Goal: Task Accomplishment & Management: Use online tool/utility

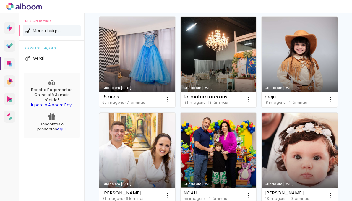
scroll to position [1, 0]
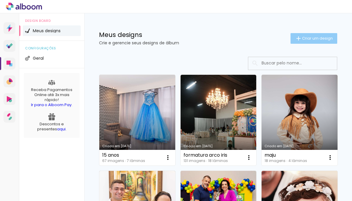
click at [318, 34] on paper-button "Criar um design" at bounding box center [313, 38] width 47 height 11
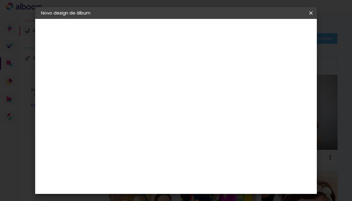
click at [138, 81] on input at bounding box center [138, 79] width 0 height 9
type input "a"
type input "CASE [PERSON_NAME] e duda"
type paper-input "CASE [PERSON_NAME] e duda"
click at [163, 26] on header "Informações Dê um título ao seu álbum. Avançar" at bounding box center [137, 36] width 51 height 35
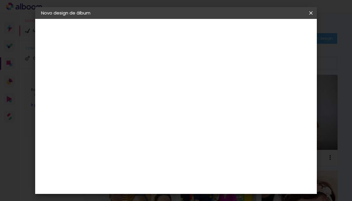
click at [0, 0] on slot "Avançar" at bounding box center [0, 0] width 0 height 0
click at [0, 0] on slot "Tamanho Livre" at bounding box center [0, 0] width 0 height 0
click at [0, 0] on slot "Avançar" at bounding box center [0, 0] width 0 height 0
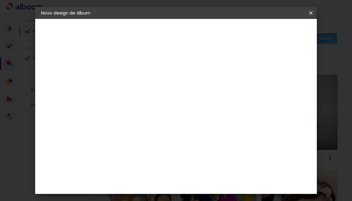
click at [121, 143] on input "30" at bounding box center [118, 143] width 15 height 9
click at [173, 89] on span "30" at bounding box center [177, 92] width 10 height 9
click at [171, 92] on div "30 cm" at bounding box center [180, 92] width 67 height 15
click at [174, 91] on span "30" at bounding box center [177, 92] width 10 height 9
click at [122, 142] on input "30" at bounding box center [118, 143] width 15 height 9
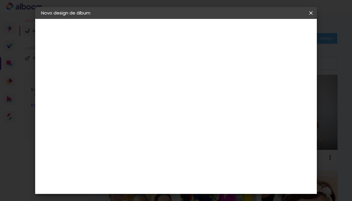
drag, startPoint x: 120, startPoint y: 142, endPoint x: 128, endPoint y: 142, distance: 8.0
click at [128, 142] on div "30" at bounding box center [122, 143] width 22 height 9
type input "15"
type paper-input "15"
drag, startPoint x: 209, startPoint y: 163, endPoint x: 220, endPoint y: 163, distance: 11.2
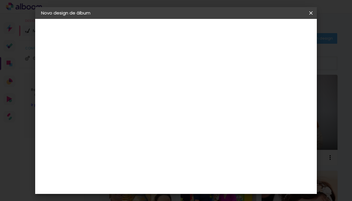
click at [220, 163] on div "60" at bounding box center [214, 163] width 22 height 9
type input "30"
type paper-input "30"
click at [284, 28] on paper-button "Iniciar design" at bounding box center [266, 33] width 35 height 14
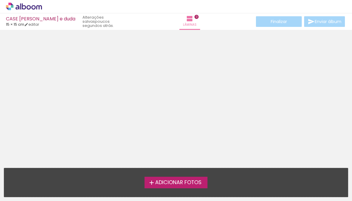
click at [133, 117] on div at bounding box center [176, 97] width 352 height 130
click at [165, 181] on span "Adicionar Fotos" at bounding box center [178, 182] width 46 height 5
click at [0, 0] on input "file" at bounding box center [0, 0] width 0 height 0
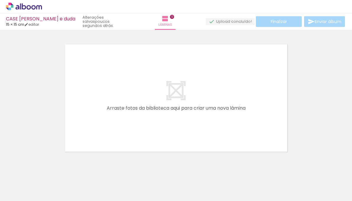
scroll to position [7, 0]
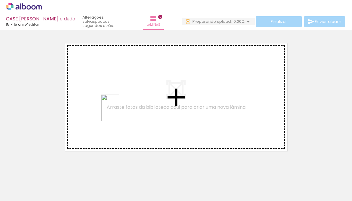
drag, startPoint x: 63, startPoint y: 189, endPoint x: 119, endPoint y: 112, distance: 95.0
click at [119, 112] on quentale-workspace at bounding box center [176, 100] width 352 height 201
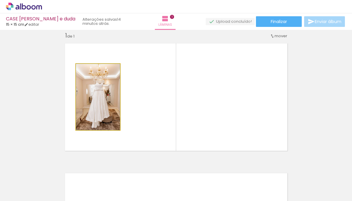
click at [95, 98] on quentale-photo at bounding box center [98, 97] width 44 height 66
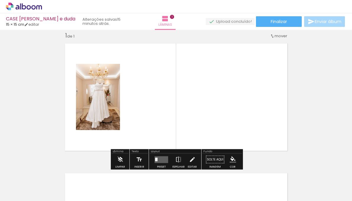
click at [213, 74] on quentale-layouter at bounding box center [176, 97] width 230 height 115
click at [346, 110] on div "Inserir lâmina 1 de 1" at bounding box center [176, 153] width 352 height 259
click at [9, 190] on iron-icon at bounding box center [8, 192] width 7 height 7
click at [0, 0] on input "file" at bounding box center [0, 0] width 0 height 0
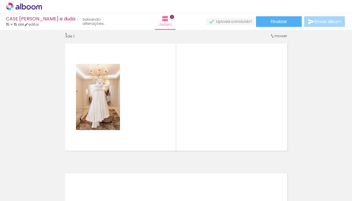
scroll to position [0, 0]
click at [23, 194] on span "Adicionar Fotos" at bounding box center [21, 192] width 18 height 6
click at [0, 0] on input "file" at bounding box center [0, 0] width 0 height 0
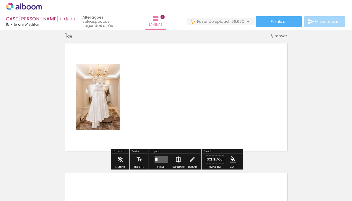
click at [28, 193] on span "Adicionar Fotos" at bounding box center [21, 192] width 18 height 6
click at [0, 0] on input "file" at bounding box center [0, 0] width 0 height 0
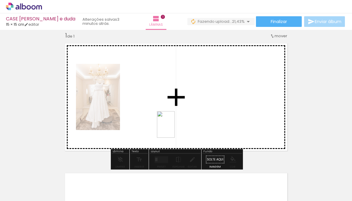
drag, startPoint x: 198, startPoint y: 187, endPoint x: 173, endPoint y: 128, distance: 63.5
click at [173, 128] on quentale-workspace at bounding box center [176, 100] width 352 height 201
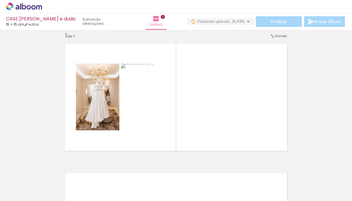
scroll to position [0, 0]
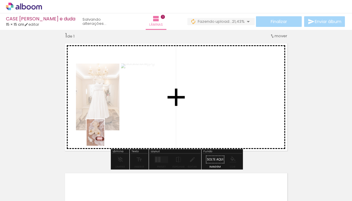
drag, startPoint x: 102, startPoint y: 186, endPoint x: 104, endPoint y: 137, distance: 49.6
click at [104, 137] on quentale-workspace at bounding box center [176, 100] width 352 height 201
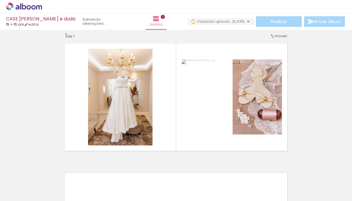
scroll to position [0, 161]
drag, startPoint x: 297, startPoint y: 185, endPoint x: 296, endPoint y: 102, distance: 83.5
click at [296, 102] on quentale-workspace at bounding box center [176, 100] width 352 height 201
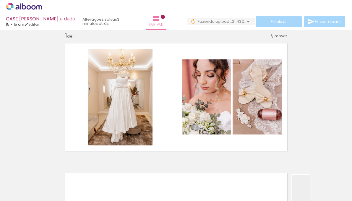
drag, startPoint x: 296, startPoint y: 179, endPoint x: 305, endPoint y: 189, distance: 13.2
click at [304, 189] on div at bounding box center [294, 180] width 19 height 29
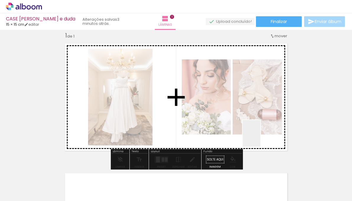
drag, startPoint x: 333, startPoint y: 187, endPoint x: 259, endPoint y: 137, distance: 89.6
click at [259, 137] on quentale-workspace at bounding box center [176, 100] width 352 height 201
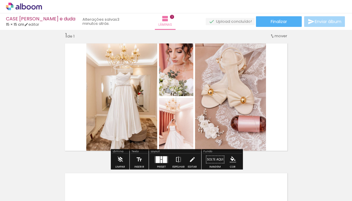
click at [156, 160] on div at bounding box center [158, 159] width 4 height 7
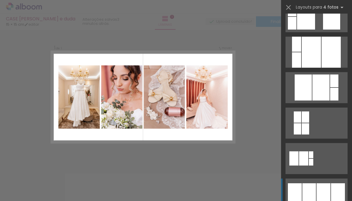
scroll to position [286, 0]
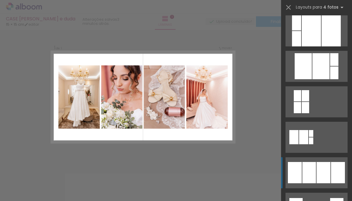
click at [311, 170] on div at bounding box center [309, 172] width 14 height 21
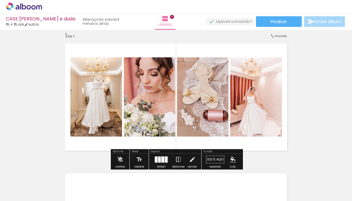
click at [257, 119] on quentale-photo at bounding box center [256, 96] width 52 height 79
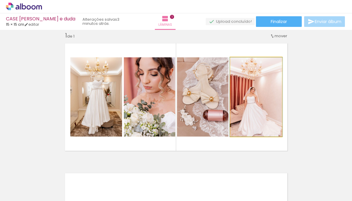
drag, startPoint x: 264, startPoint y: 107, endPoint x: 264, endPoint y: 98, distance: 8.6
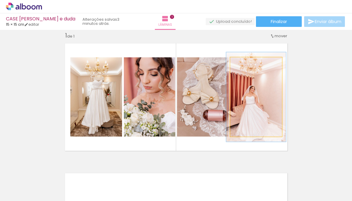
type paper-slider "113"
click at [248, 65] on div at bounding box center [245, 63] width 9 height 9
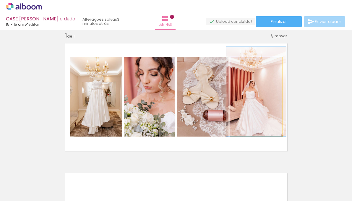
drag, startPoint x: 259, startPoint y: 108, endPoint x: 259, endPoint y: 98, distance: 10.3
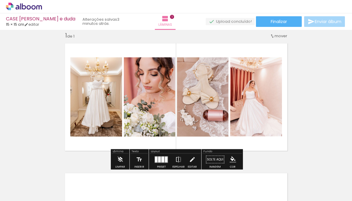
click at [313, 115] on div "Inserir lâmina 1 de 1" at bounding box center [176, 153] width 352 height 259
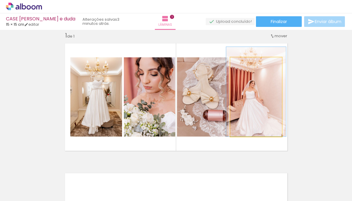
click at [257, 102] on quentale-photo at bounding box center [256, 96] width 52 height 79
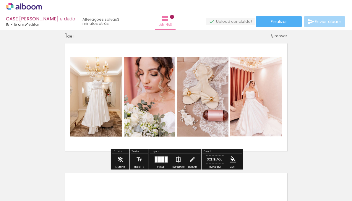
click at [302, 120] on div "Inserir lâmina 1 de 1" at bounding box center [176, 153] width 352 height 259
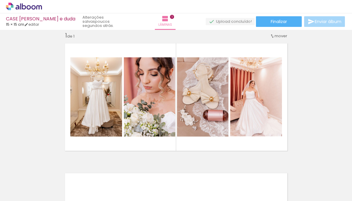
click at [284, 172] on iron-icon at bounding box center [281, 169] width 6 height 6
click at [282, 169] on iron-icon at bounding box center [281, 169] width 6 height 6
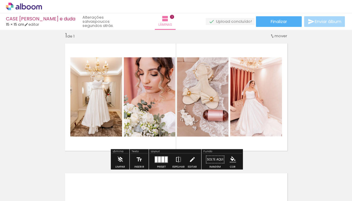
click at [301, 109] on div "Inserir lâmina 1 de 1" at bounding box center [176, 153] width 352 height 259
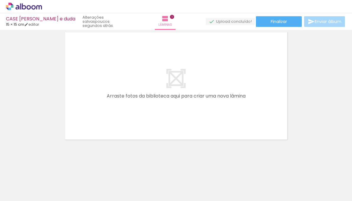
scroll to position [0, 0]
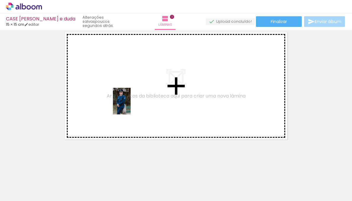
drag, startPoint x: 131, startPoint y: 185, endPoint x: 130, endPoint y: 105, distance: 80.3
click at [130, 105] on quentale-workspace at bounding box center [176, 100] width 352 height 201
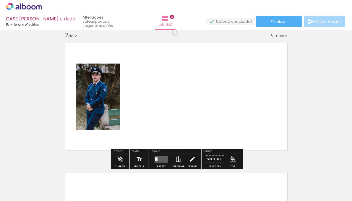
scroll to position [137, 0]
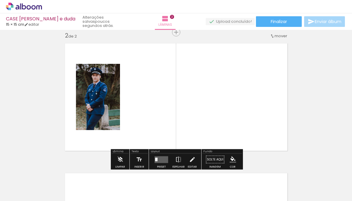
click at [25, 194] on span "Adicionar Fotos" at bounding box center [21, 192] width 18 height 6
click at [0, 0] on input "file" at bounding box center [0, 0] width 0 height 0
click at [24, 195] on span "Adicionar Fotos" at bounding box center [21, 192] width 18 height 6
click at [0, 0] on input "file" at bounding box center [0, 0] width 0 height 0
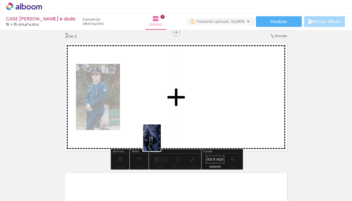
drag, startPoint x: 327, startPoint y: 189, endPoint x: 161, endPoint y: 142, distance: 173.0
click at [161, 142] on quentale-workspace at bounding box center [176, 100] width 352 height 201
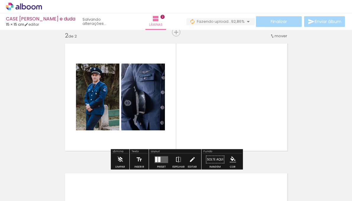
click at [325, 191] on div at bounding box center [327, 180] width 19 height 29
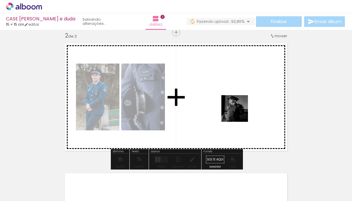
drag, startPoint x: 295, startPoint y: 184, endPoint x: 229, endPoint y: 102, distance: 105.4
click at [229, 102] on quentale-workspace at bounding box center [176, 100] width 352 height 201
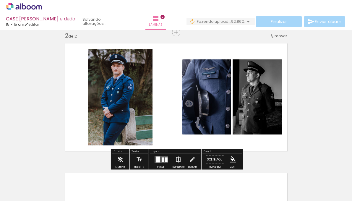
click at [290, 119] on quentale-layouter at bounding box center [176, 97] width 230 height 115
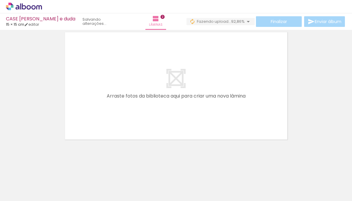
click at [14, 192] on span "Adicionar Fotos" at bounding box center [21, 192] width 18 height 6
click at [0, 0] on input "file" at bounding box center [0, 0] width 0 height 0
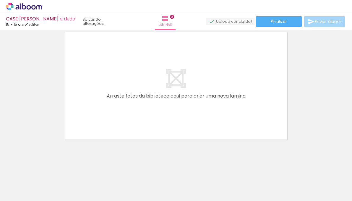
scroll to position [0, 0]
click at [27, 192] on span "Adicionar Fotos" at bounding box center [21, 192] width 18 height 6
click at [0, 0] on input "file" at bounding box center [0, 0] width 0 height 0
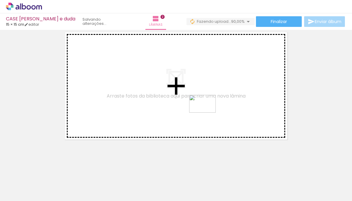
drag, startPoint x: 295, startPoint y: 183, endPoint x: 207, endPoint y: 112, distance: 112.6
click at [207, 112] on quentale-workspace at bounding box center [176, 100] width 352 height 201
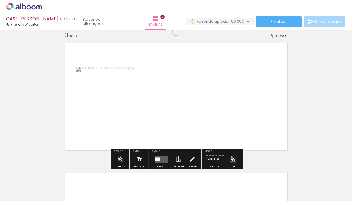
scroll to position [267, 0]
click at [137, 98] on quentale-photo at bounding box center [120, 96] width 89 height 59
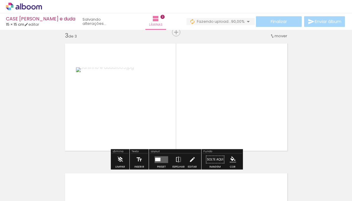
click at [141, 98] on quentale-photo at bounding box center [120, 96] width 89 height 59
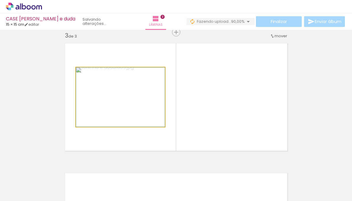
click at [142, 125] on quentale-photo at bounding box center [120, 96] width 89 height 59
click at [143, 115] on quentale-photo at bounding box center [120, 96] width 89 height 59
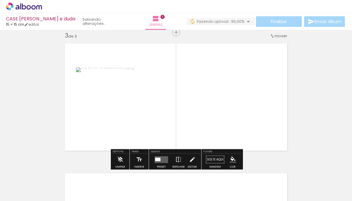
click at [143, 115] on quentale-photo at bounding box center [120, 96] width 89 height 59
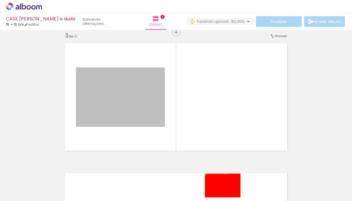
drag, startPoint x: 143, startPoint y: 115, endPoint x: 222, endPoint y: 185, distance: 105.6
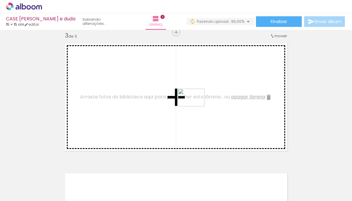
drag, startPoint x: 328, startPoint y: 191, endPoint x: 185, endPoint y: 105, distance: 166.7
click at [186, 105] on quentale-workspace at bounding box center [176, 100] width 352 height 201
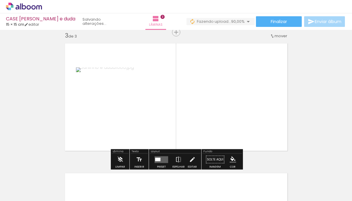
click at [123, 102] on quentale-photo at bounding box center [120, 96] width 89 height 59
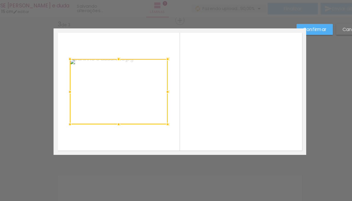
click at [164, 71] on div at bounding box center [165, 67] width 12 height 12
click at [194, 73] on quentale-layouter at bounding box center [176, 97] width 230 height 115
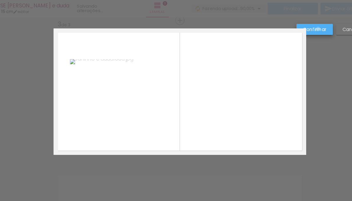
click at [0, 0] on slot "Confirmar" at bounding box center [0, 0] width 0 height 0
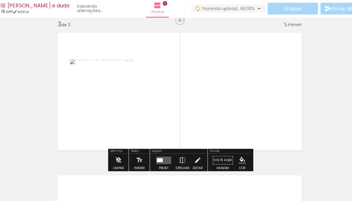
click at [110, 94] on quentale-photo at bounding box center [120, 96] width 89 height 59
click at [290, 179] on div at bounding box center [294, 180] width 29 height 19
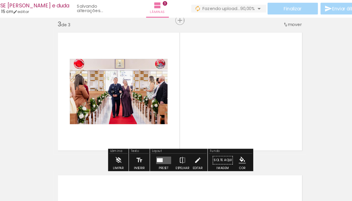
click at [284, 171] on iron-icon at bounding box center [281, 169] width 6 height 6
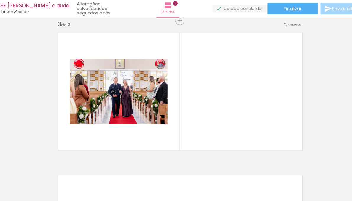
click at [324, 184] on div at bounding box center [327, 180] width 29 height 19
click at [318, 173] on div at bounding box center [327, 180] width 29 height 19
click at [317, 170] on iron-icon at bounding box center [314, 169] width 6 height 6
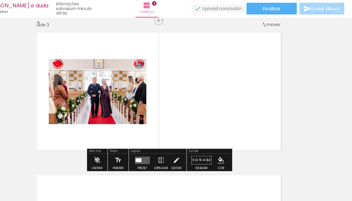
click at [146, 96] on quentale-photo at bounding box center [120, 96] width 89 height 59
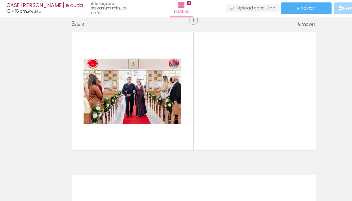
click at [20, 192] on span "Adicionar Fotos" at bounding box center [21, 192] width 18 height 6
click at [0, 0] on input "file" at bounding box center [0, 0] width 0 height 0
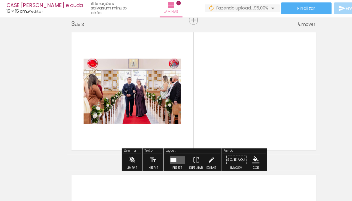
click at [26, 195] on span "Adicionar Fotos" at bounding box center [21, 192] width 18 height 6
click at [0, 0] on input "file" at bounding box center [0, 0] width 0 height 0
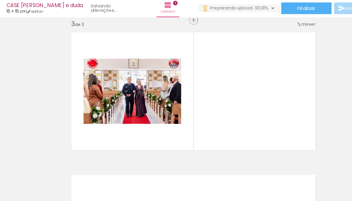
scroll to position [0, 426]
click at [31, 193] on paper-button "Adicionar Fotos" at bounding box center [18, 192] width 29 height 9
click at [0, 0] on input "file" at bounding box center [0, 0] width 0 height 0
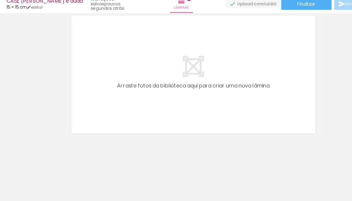
scroll to position [0, 453]
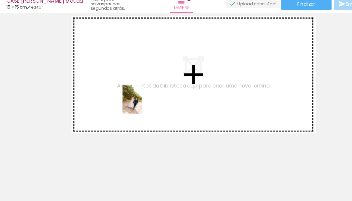
drag, startPoint x: 134, startPoint y: 187, endPoint x: 129, endPoint y: 113, distance: 73.9
click at [129, 113] on quentale-workspace at bounding box center [176, 100] width 352 height 201
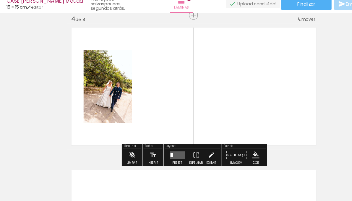
scroll to position [396, 0]
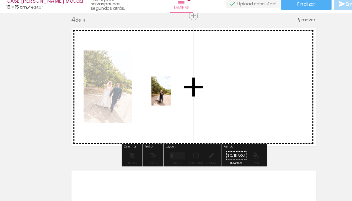
drag, startPoint x: 170, startPoint y: 194, endPoint x: 157, endPoint y: 109, distance: 86.0
click at [157, 109] on quentale-workspace at bounding box center [176, 100] width 352 height 201
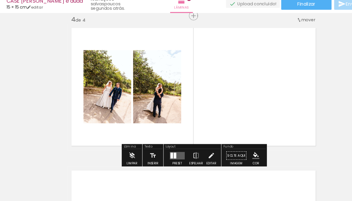
click at [100, 189] on div at bounding box center [101, 180] width 19 height 29
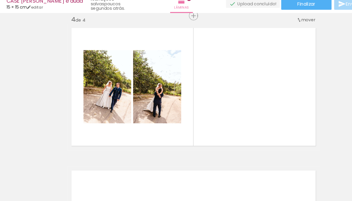
click at [25, 192] on span "Adicionar Fotos" at bounding box center [21, 192] width 18 height 6
click at [0, 0] on input "file" at bounding box center [0, 0] width 0 height 0
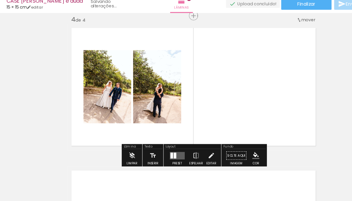
scroll to position [0, 0]
click at [23, 191] on span "Adicionar Fotos" at bounding box center [21, 192] width 18 height 6
click at [0, 0] on input "file" at bounding box center [0, 0] width 0 height 0
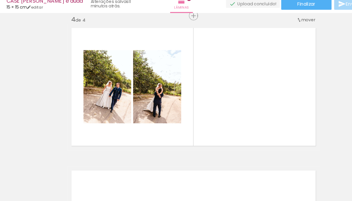
click at [24, 192] on span "Adicionar Fotos" at bounding box center [21, 192] width 18 height 6
click at [0, 0] on input "file" at bounding box center [0, 0] width 0 height 0
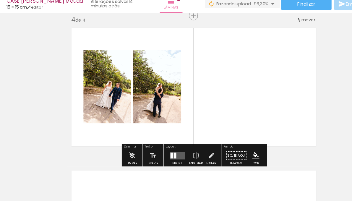
click at [32, 192] on paper-button "Adicionar Fotos" at bounding box center [18, 192] width 29 height 9
click at [0, 0] on input "file" at bounding box center [0, 0] width 0 height 0
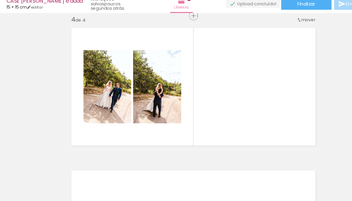
scroll to position [0, 816]
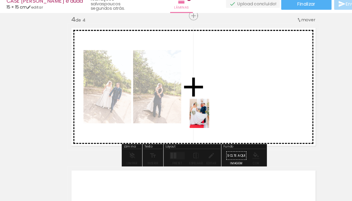
drag, startPoint x: 110, startPoint y: 186, endPoint x: 189, endPoint y: 125, distance: 100.0
click at [189, 125] on quentale-workspace at bounding box center [176, 100] width 352 height 201
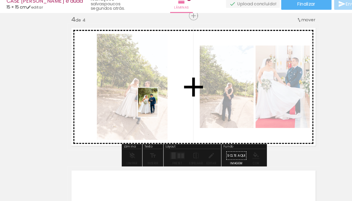
drag, startPoint x: 143, startPoint y: 182, endPoint x: 143, endPoint y: 115, distance: 66.4
click at [143, 115] on quentale-workspace at bounding box center [176, 100] width 352 height 201
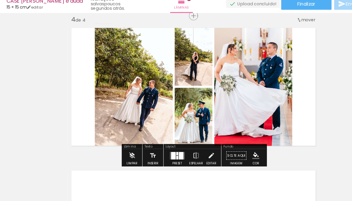
click at [30, 192] on span "Adicionar Fotos" at bounding box center [21, 192] width 18 height 6
click at [0, 0] on input "file" at bounding box center [0, 0] width 0 height 0
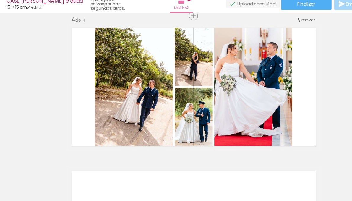
scroll to position [0, 889]
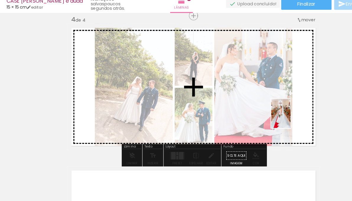
drag, startPoint x: 296, startPoint y: 181, endPoint x: 264, endPoint y: 125, distance: 63.9
click at [264, 125] on quentale-workspace at bounding box center [176, 100] width 352 height 201
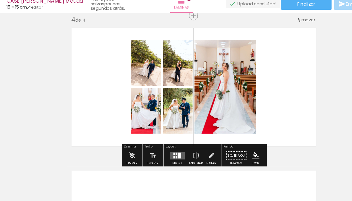
click at [161, 161] on div at bounding box center [162, 158] width 3 height 5
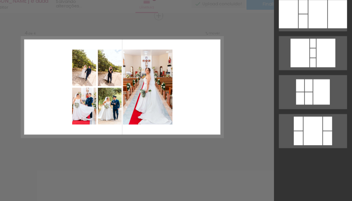
scroll to position [0, 0]
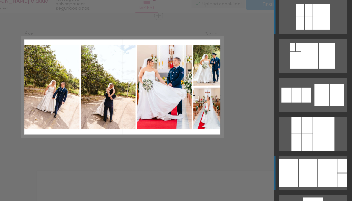
click at [322, 181] on div at bounding box center [329, 175] width 17 height 26
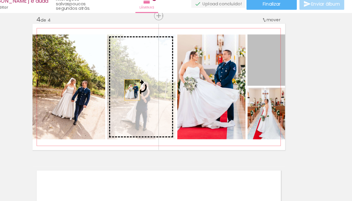
drag, startPoint x: 275, startPoint y: 83, endPoint x: 161, endPoint y: 103, distance: 116.0
click at [0, 0] on slot at bounding box center [0, 0] width 0 height 0
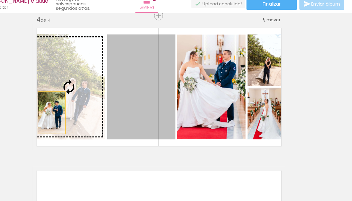
drag, startPoint x: 166, startPoint y: 114, endPoint x: 80, endPoint y: 120, distance: 85.8
click at [0, 0] on slot at bounding box center [0, 0] width 0 height 0
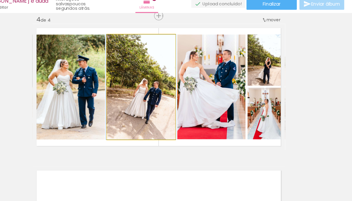
click at [138, 111] on quentale-photo at bounding box center [160, 96] width 62 height 95
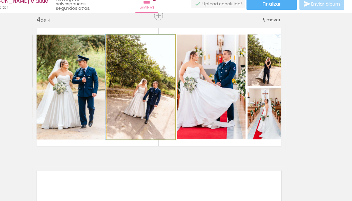
drag, startPoint x: 148, startPoint y: 111, endPoint x: 133, endPoint y: 111, distance: 15.3
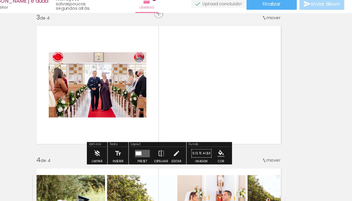
scroll to position [0, 571]
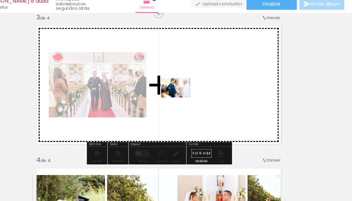
drag, startPoint x: 189, startPoint y: 182, endPoint x: 196, endPoint y: 106, distance: 76.5
click at [196, 106] on quentale-workspace at bounding box center [176, 100] width 352 height 201
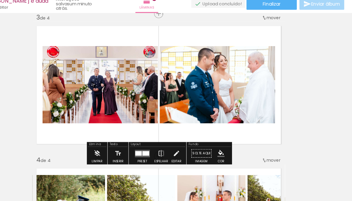
scroll to position [0, 543]
click at [32, 194] on paper-button "Adicionar Fotos" at bounding box center [18, 192] width 29 height 9
click at [0, 0] on input "file" at bounding box center [0, 0] width 0 height 0
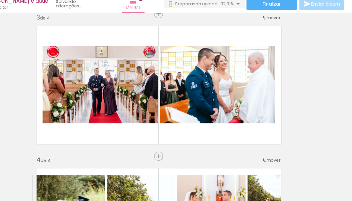
scroll to position [0, 414]
click at [32, 193] on paper-button "Adicionar Fotos" at bounding box center [18, 192] width 29 height 9
click at [0, 0] on input "file" at bounding box center [0, 0] width 0 height 0
click at [327, 185] on div at bounding box center [327, 180] width 19 height 29
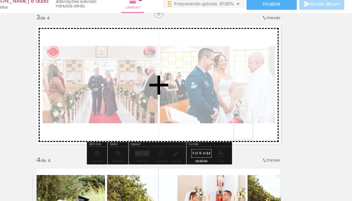
drag, startPoint x: 324, startPoint y: 182, endPoint x: 262, endPoint y: 136, distance: 77.9
click at [262, 136] on quentale-workspace at bounding box center [176, 100] width 352 height 201
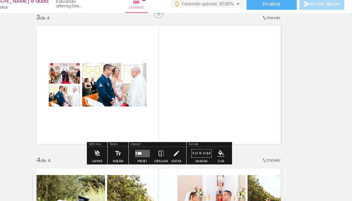
click at [324, 187] on div at bounding box center [327, 180] width 19 height 29
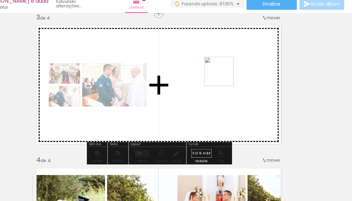
drag, startPoint x: 328, startPoint y: 188, endPoint x: 231, endPoint y: 86, distance: 140.5
click at [231, 86] on quentale-workspace at bounding box center [176, 100] width 352 height 201
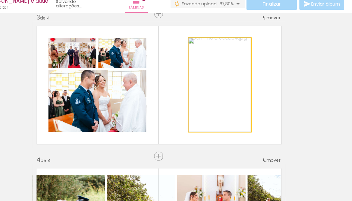
click at [248, 92] on quentale-photo at bounding box center [231, 95] width 57 height 85
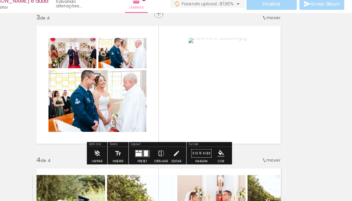
click at [273, 101] on quentale-layouter at bounding box center [176, 95] width 230 height 115
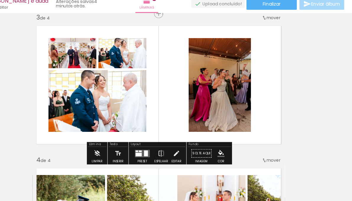
click at [228, 98] on quentale-photo at bounding box center [231, 95] width 57 height 85
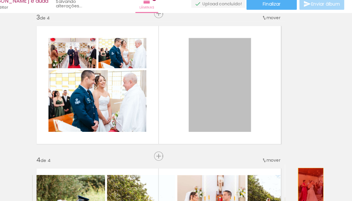
drag, startPoint x: 231, startPoint y: 88, endPoint x: 317, endPoint y: 186, distance: 130.3
